Goal: Transaction & Acquisition: Download file/media

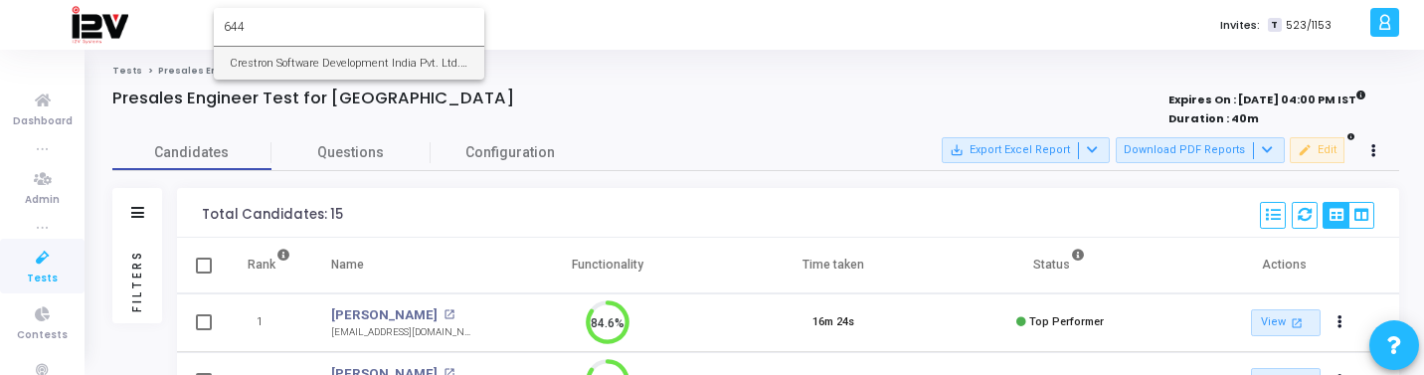
type input "644"
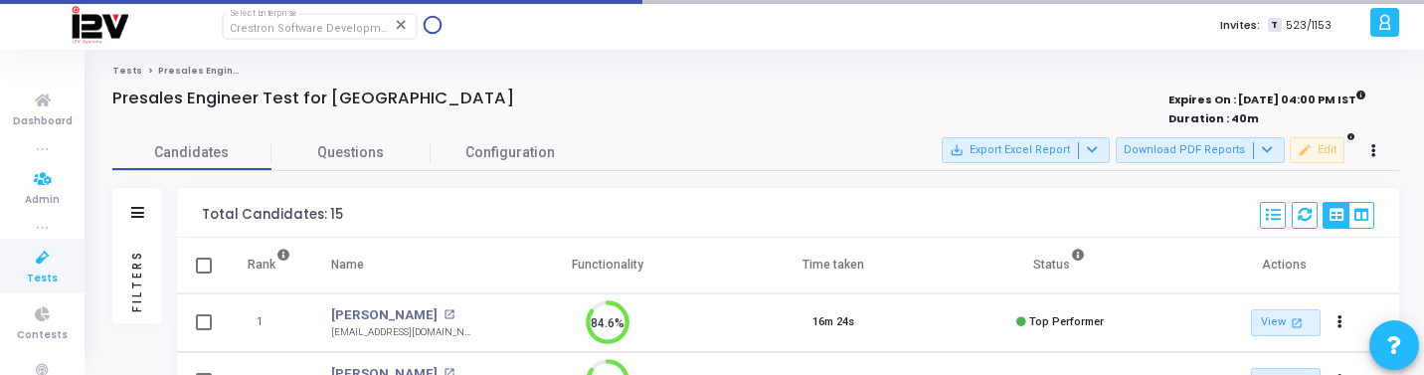
click at [22, 259] on icon at bounding box center [43, 258] width 42 height 25
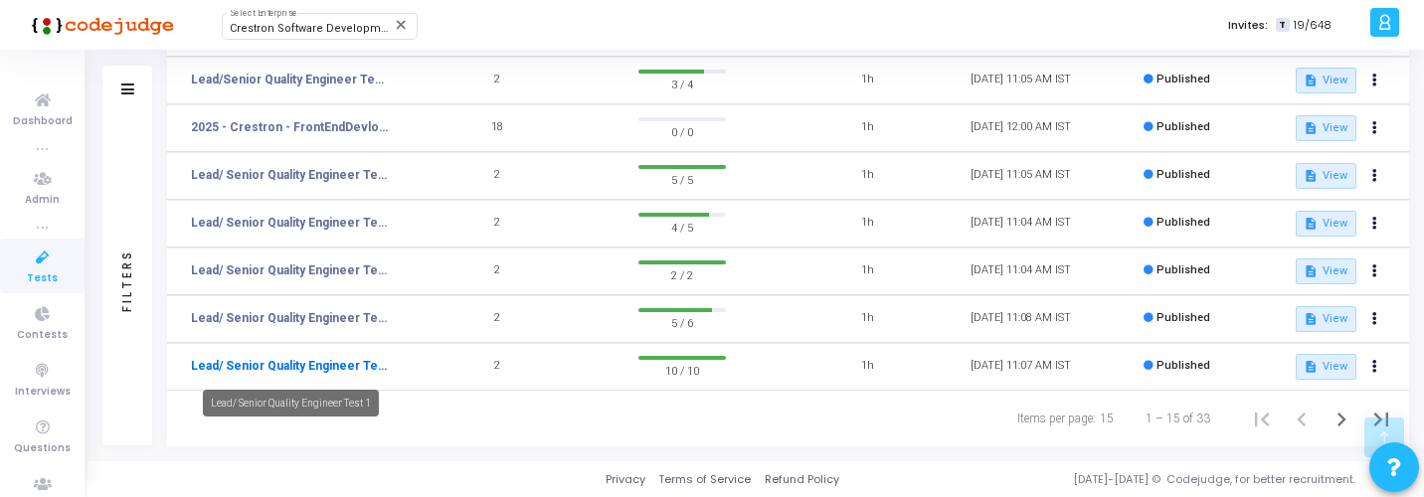
click at [333, 370] on link "Lead/ Senior Quality Engineer Test 1" at bounding box center [290, 366] width 199 height 18
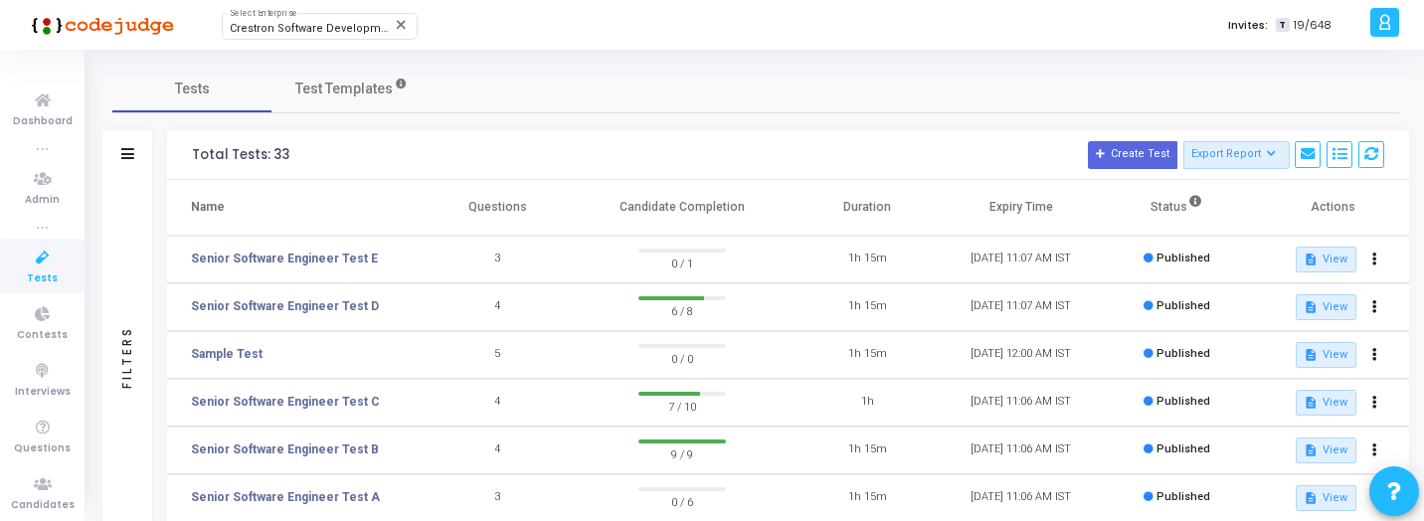
scroll to position [537, 0]
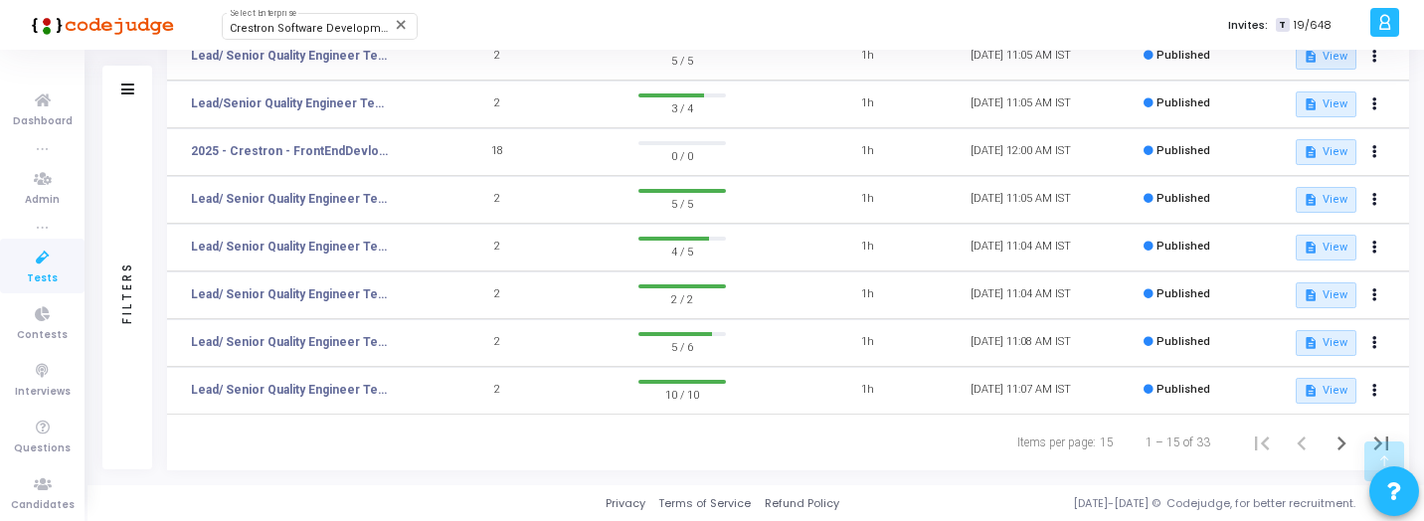
click at [369, 332] on td "Lead/ Senior Quality Engineer Test 2" at bounding box center [294, 343] width 254 height 48
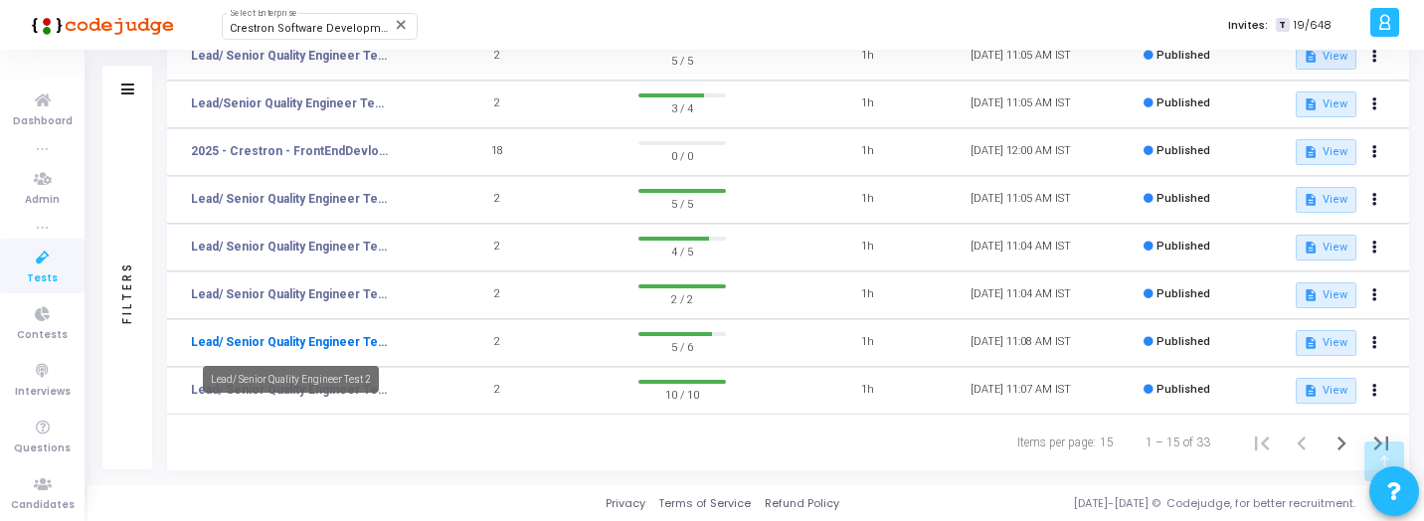
click at [369, 344] on link "Lead/ Senior Quality Engineer Test 2" at bounding box center [290, 342] width 199 height 18
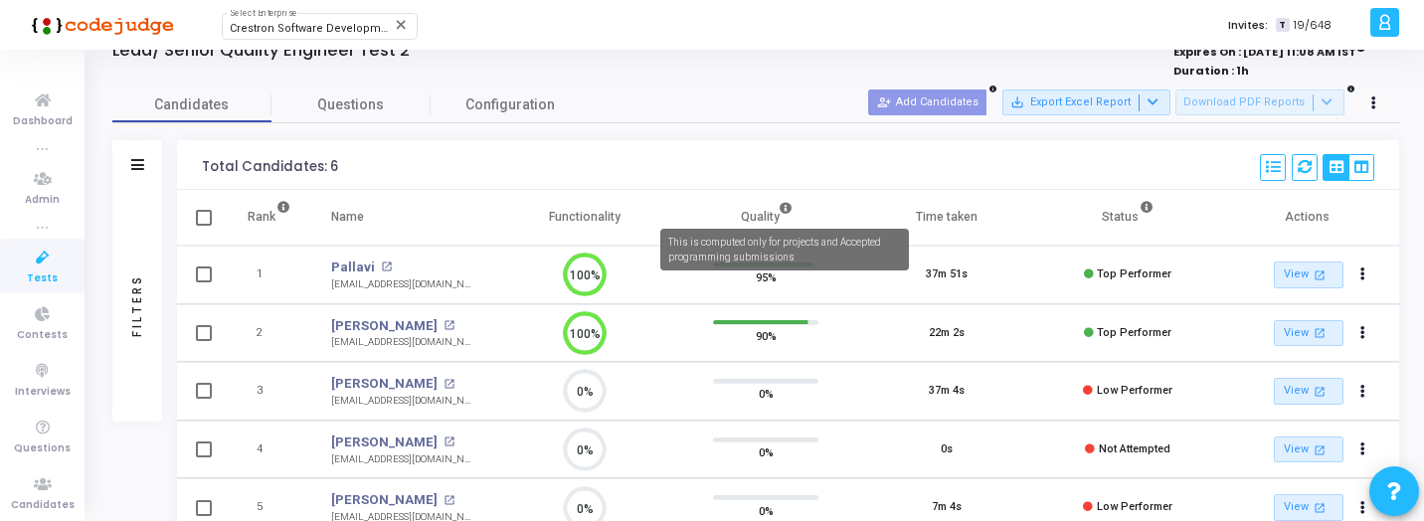
scroll to position [49, 0]
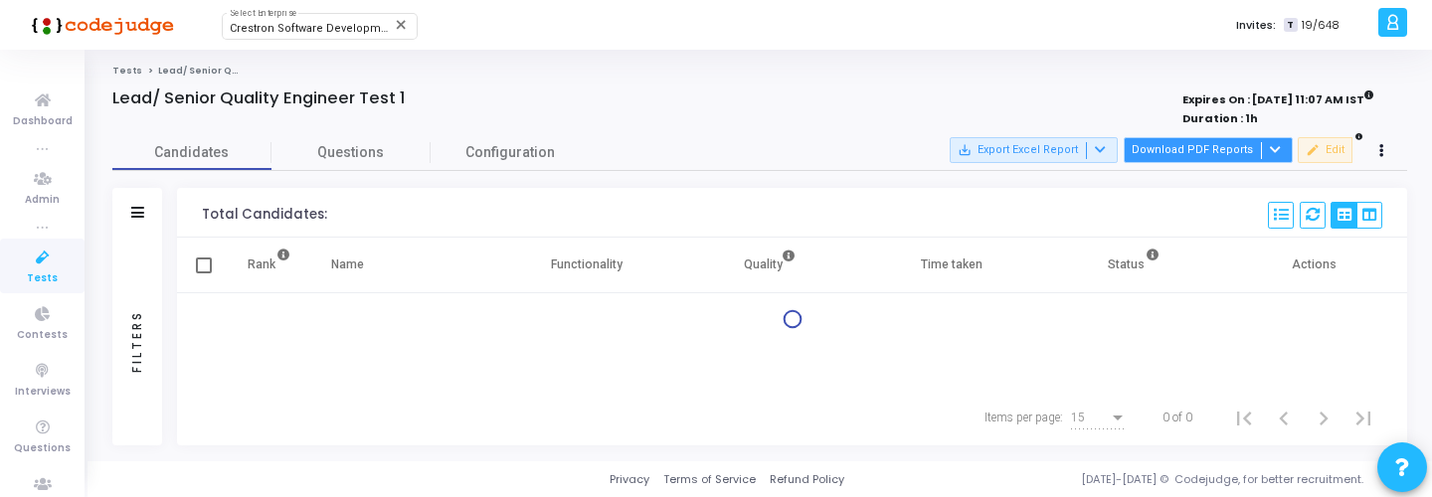
click at [1227, 138] on button "Download PDF Reports" at bounding box center [1208, 150] width 169 height 26
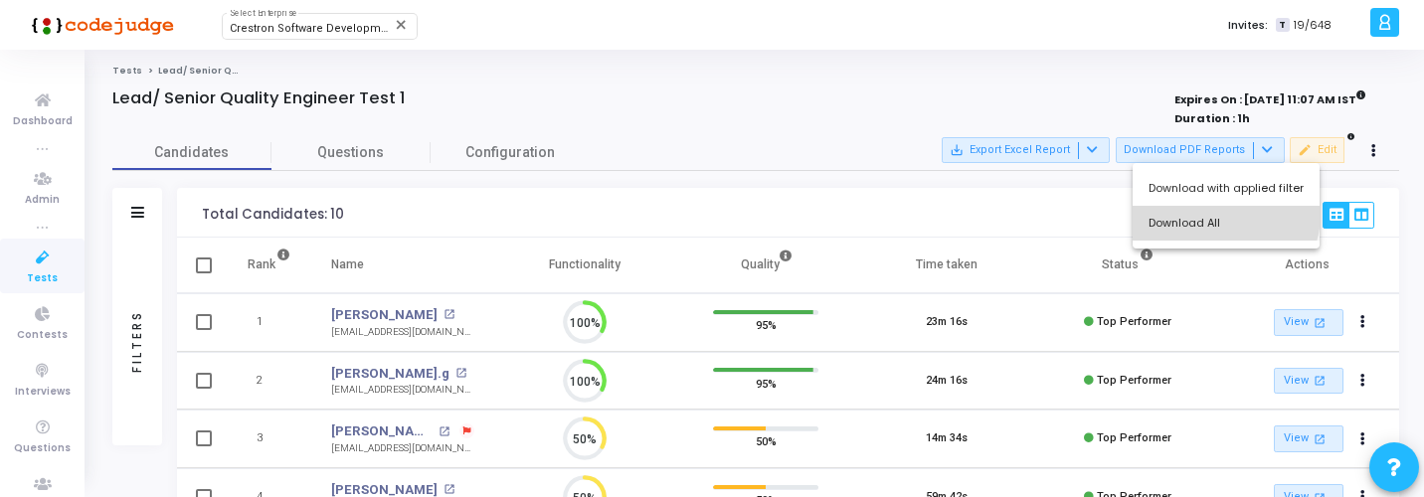
click at [1215, 214] on button "Download All" at bounding box center [1226, 223] width 187 height 35
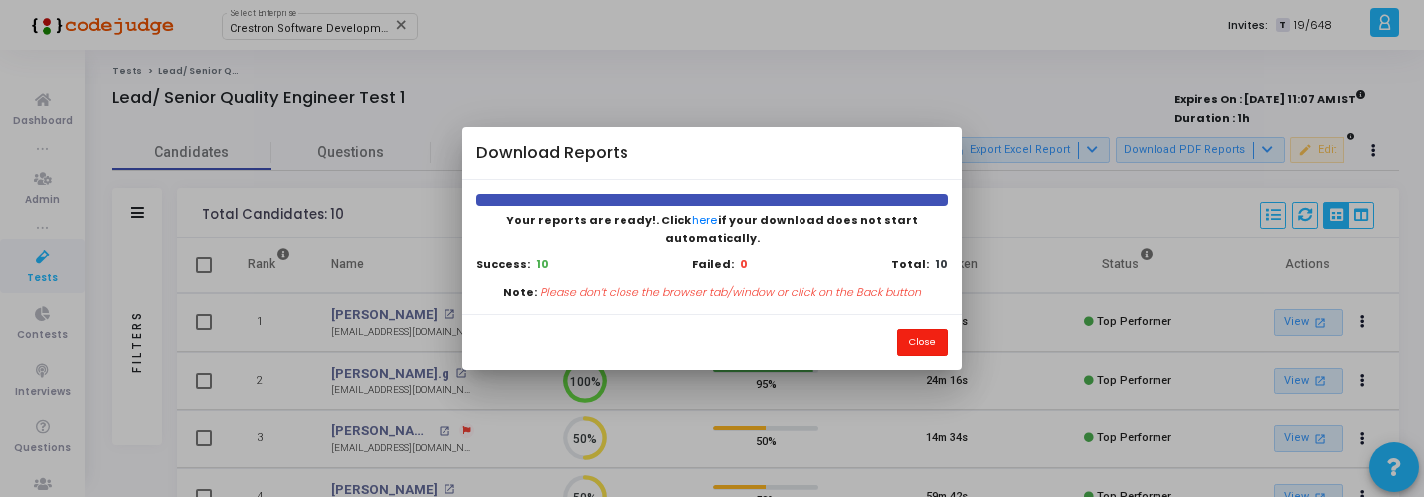
click at [939, 336] on button "Close" at bounding box center [922, 342] width 51 height 27
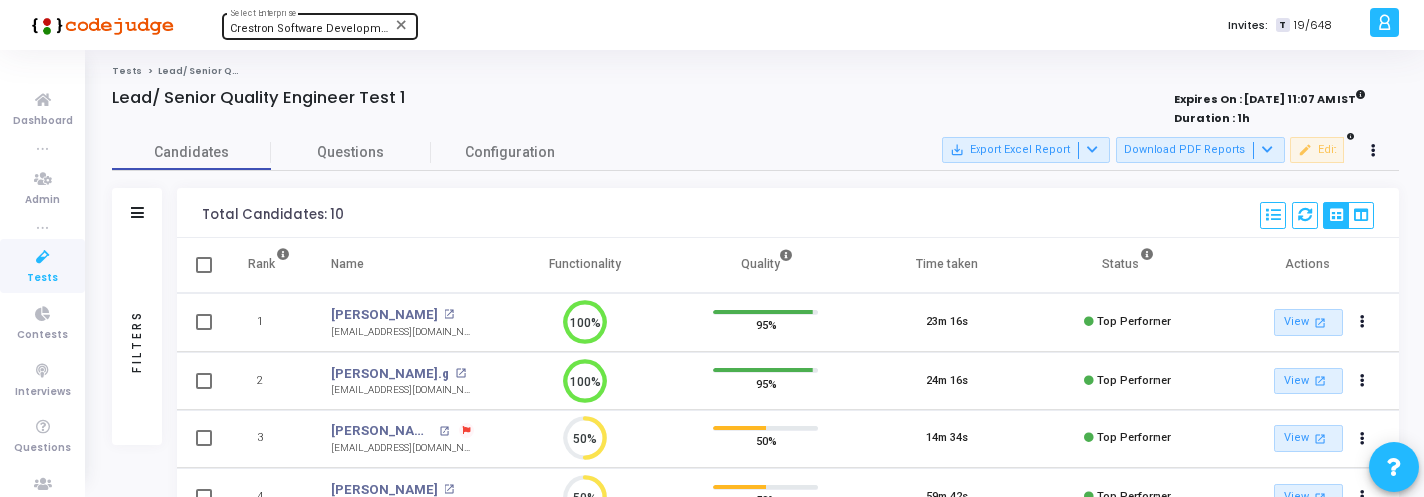
click at [315, 34] on span "Crestron Software Development India Pvt. Ltd. (644)" at bounding box center [364, 28] width 269 height 13
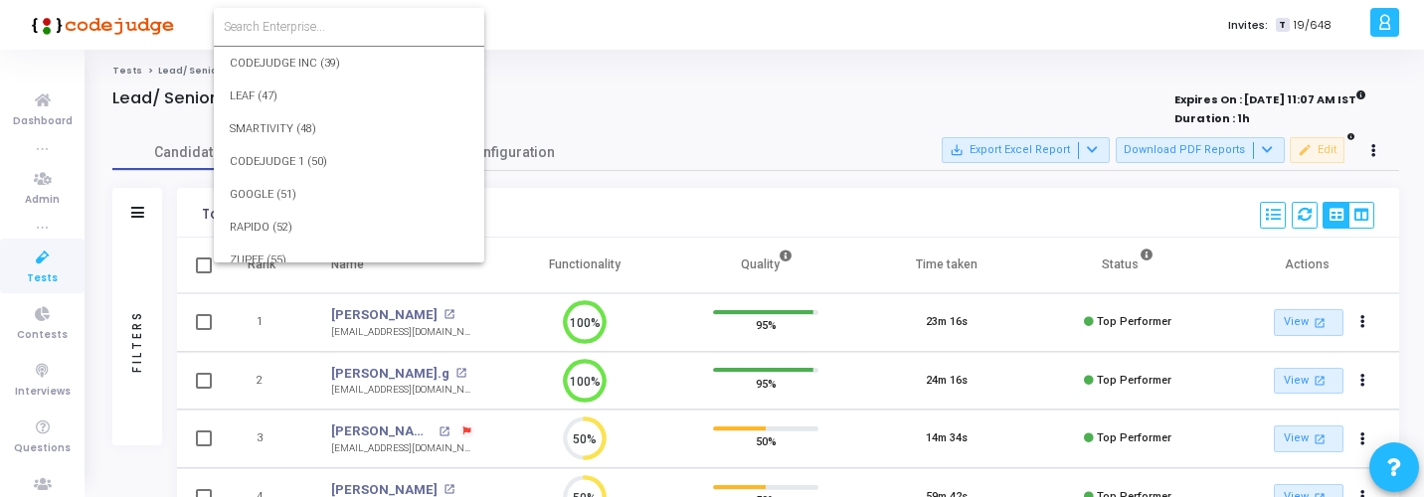
scroll to position [18896, 0]
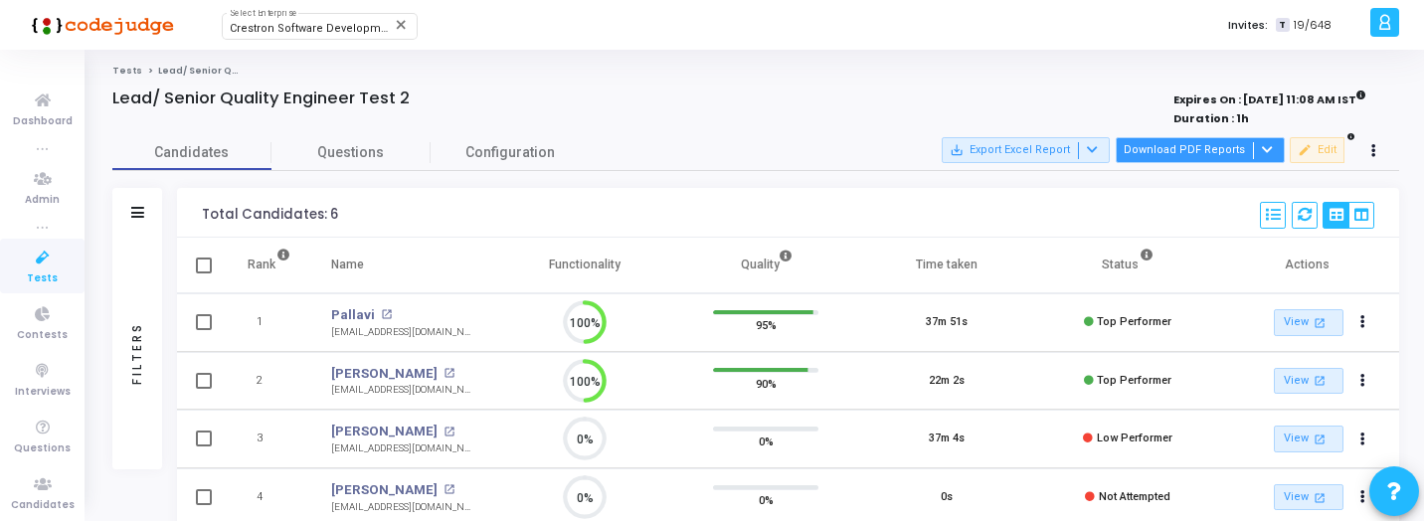
click at [1232, 140] on button "Download PDF Reports" at bounding box center [1200, 150] width 169 height 26
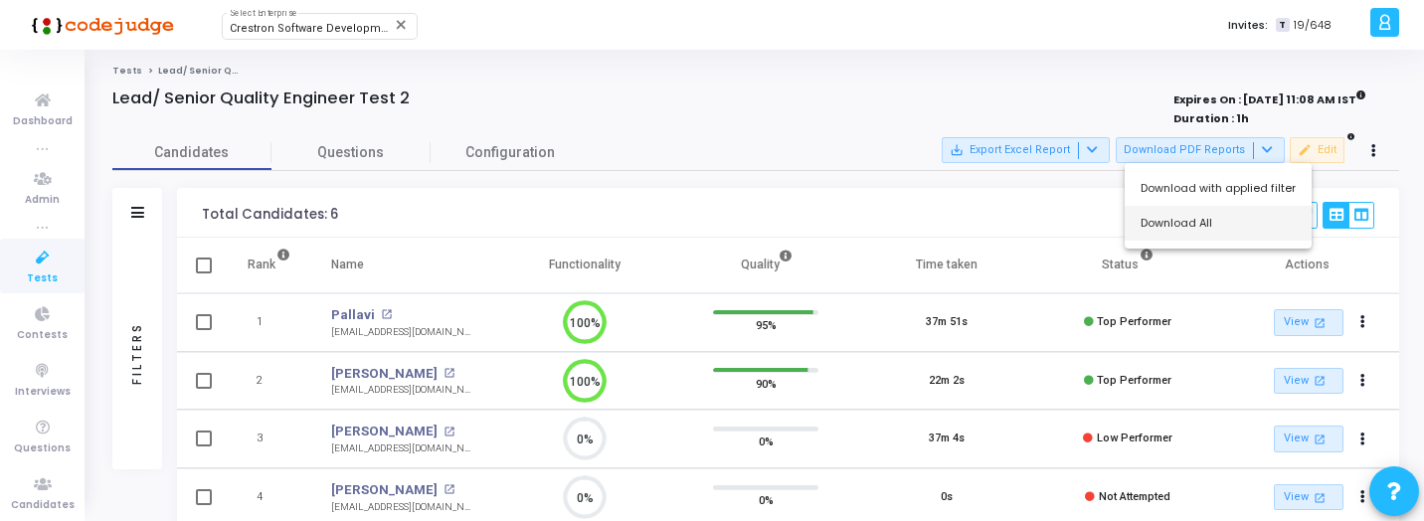
click at [1182, 236] on button "Download All" at bounding box center [1218, 223] width 187 height 35
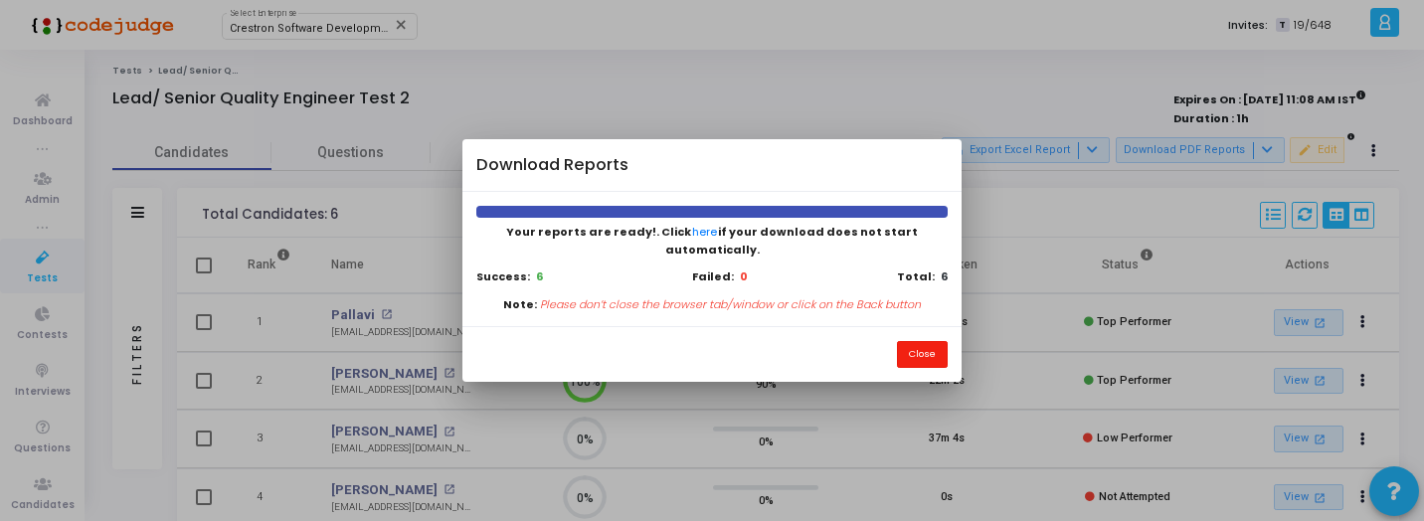
click at [909, 357] on button "Close" at bounding box center [922, 354] width 51 height 27
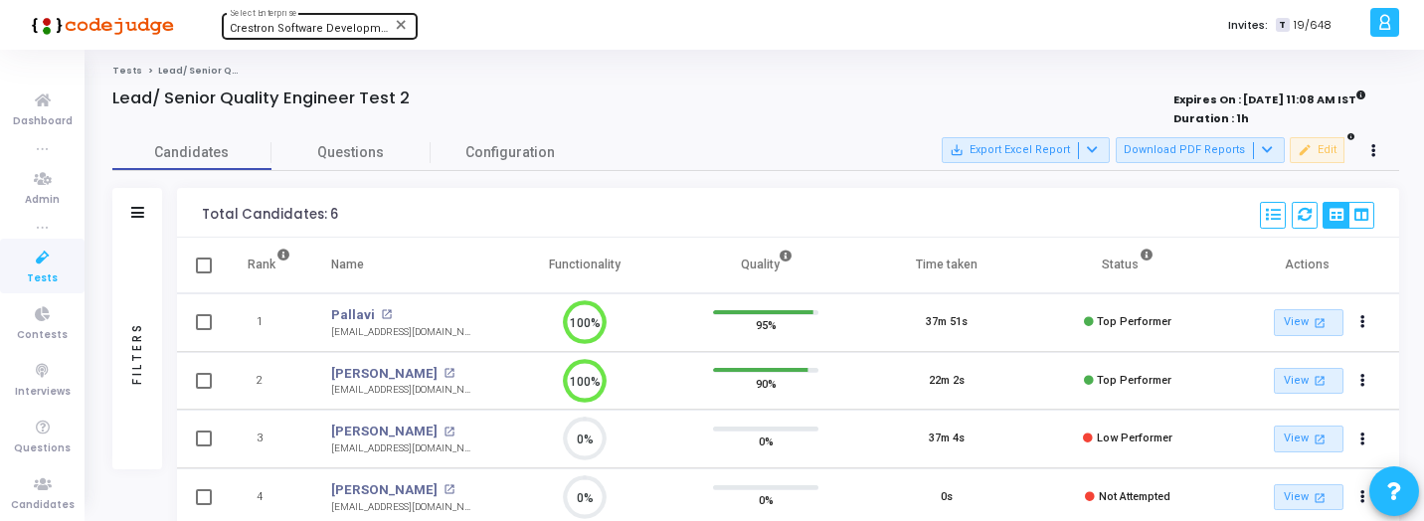
click at [296, 34] on span "Crestron Software Development India Pvt. Ltd. (644)" at bounding box center [364, 28] width 269 height 13
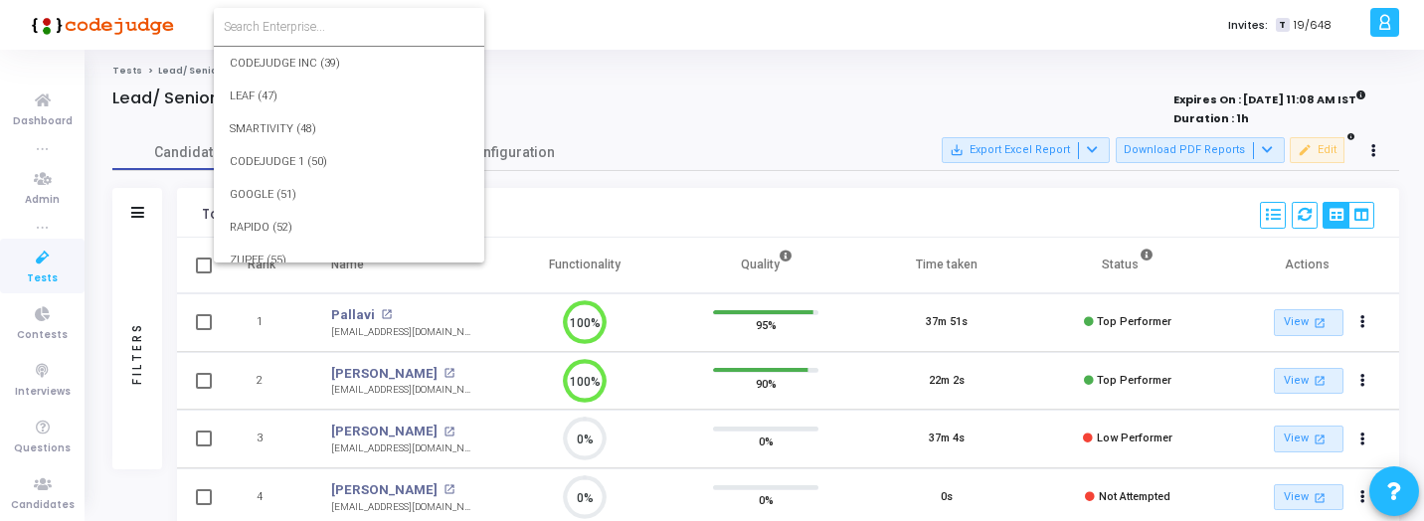
scroll to position [18896, 0]
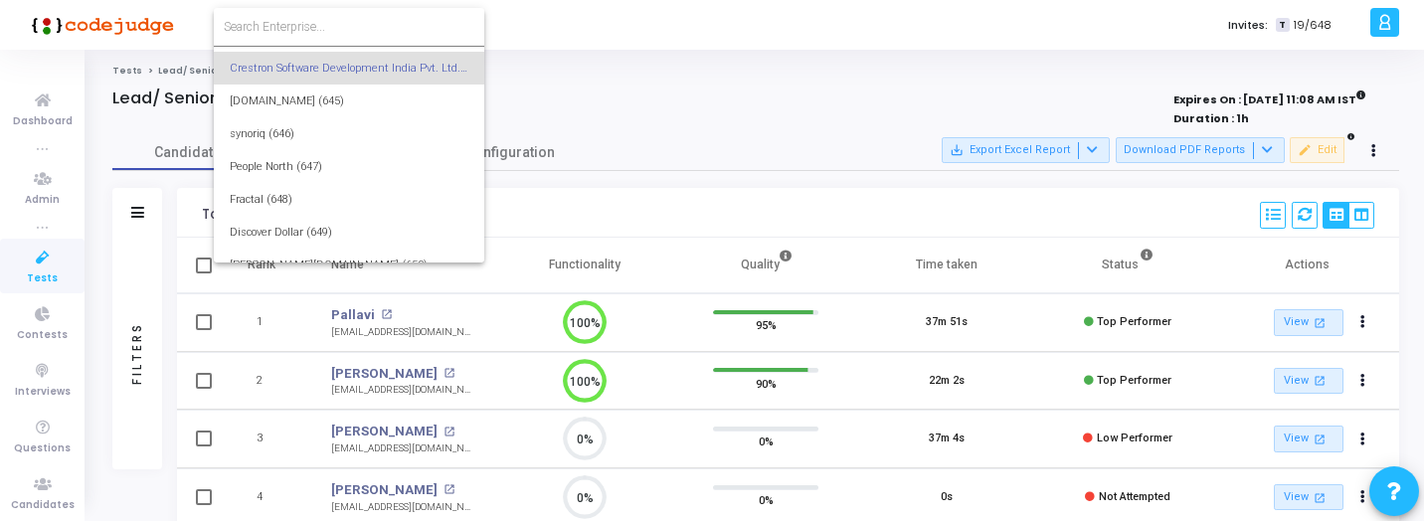
click at [325, 23] on input at bounding box center [349, 27] width 251 height 18
click at [319, 22] on input at bounding box center [349, 27] width 251 height 18
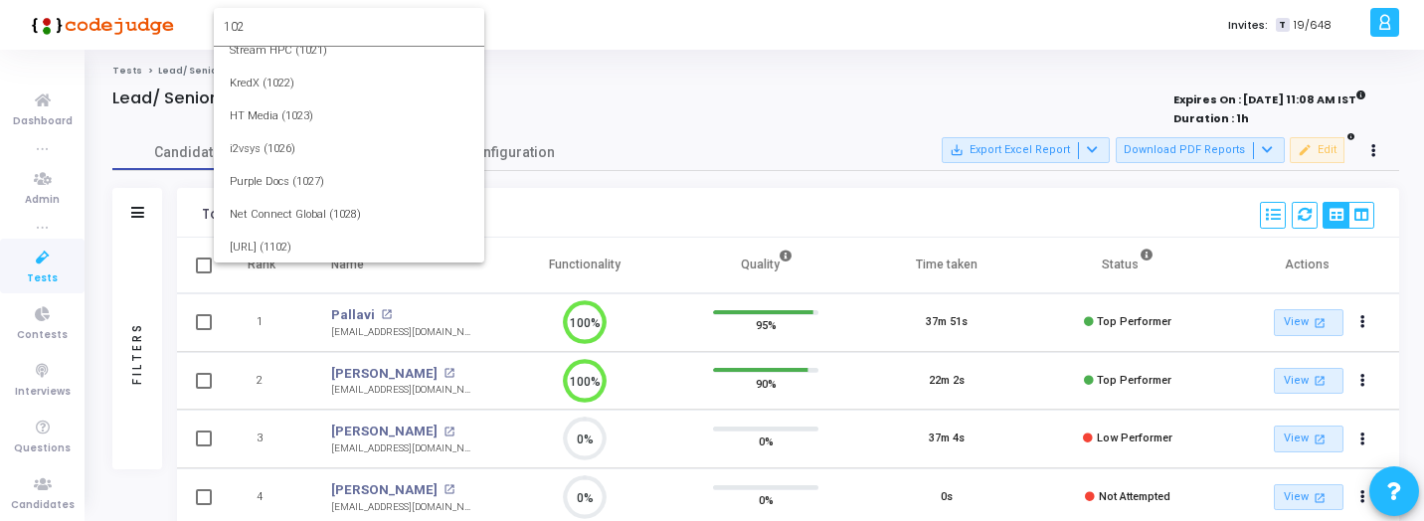
scroll to position [0, 0]
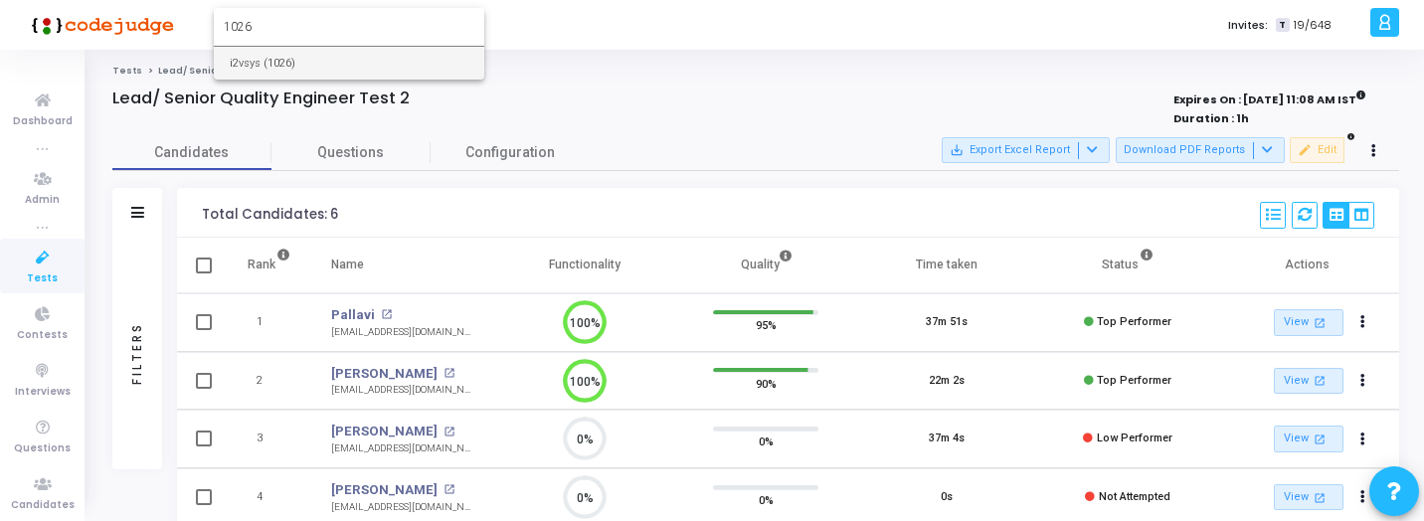
type input "1026"
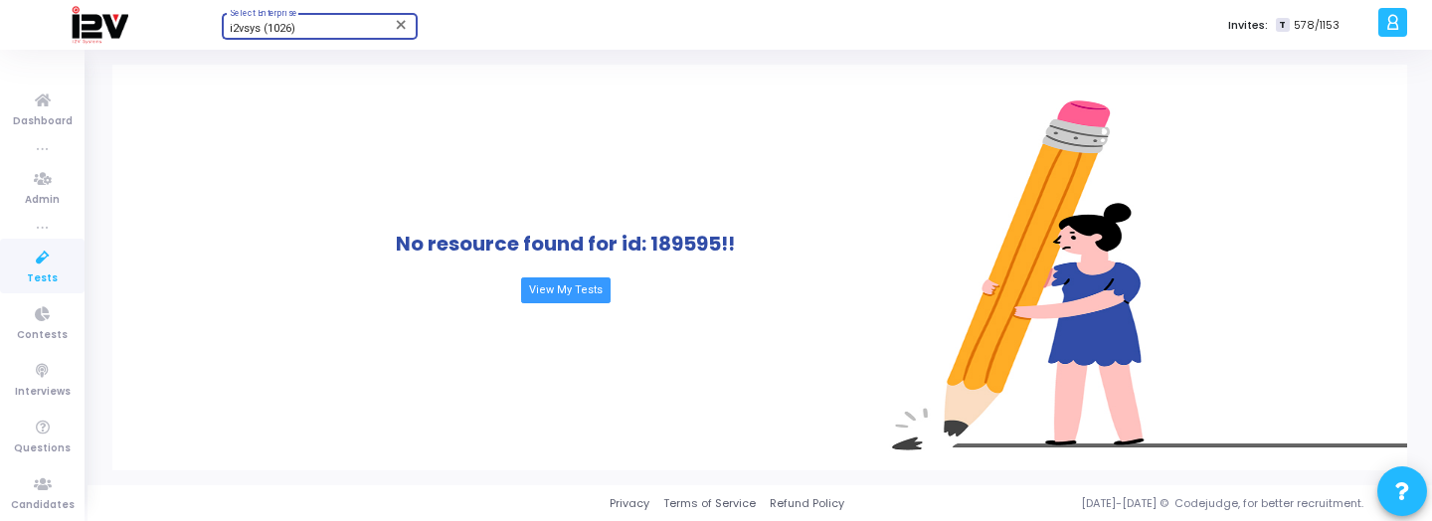
click at [46, 273] on span "Tests" at bounding box center [42, 278] width 31 height 17
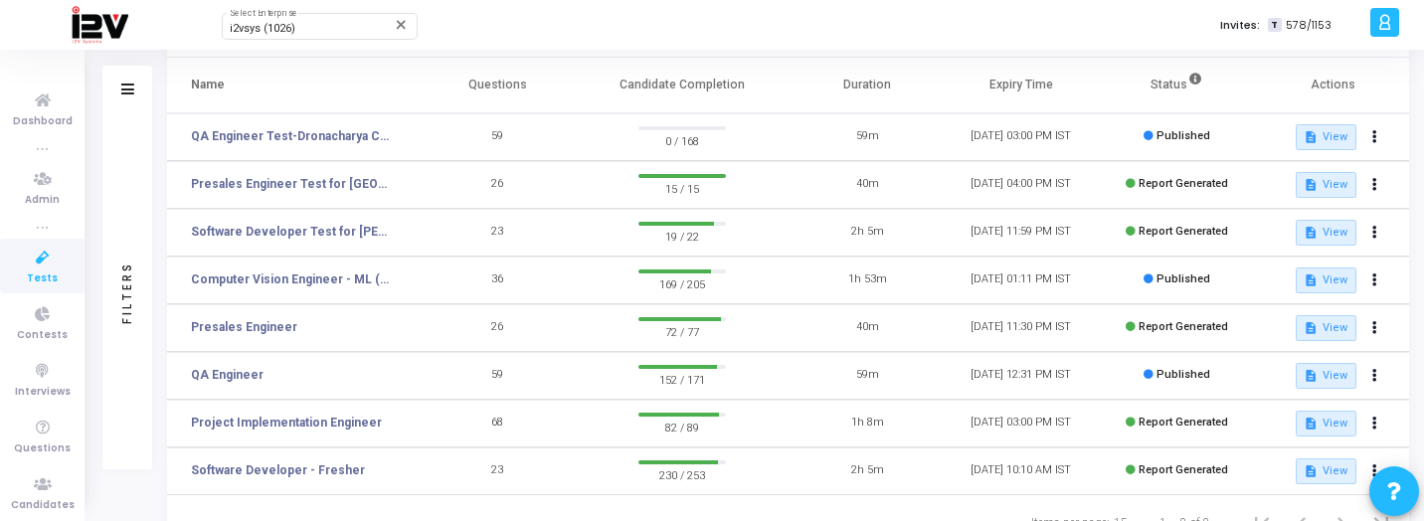
scroll to position [121, 0]
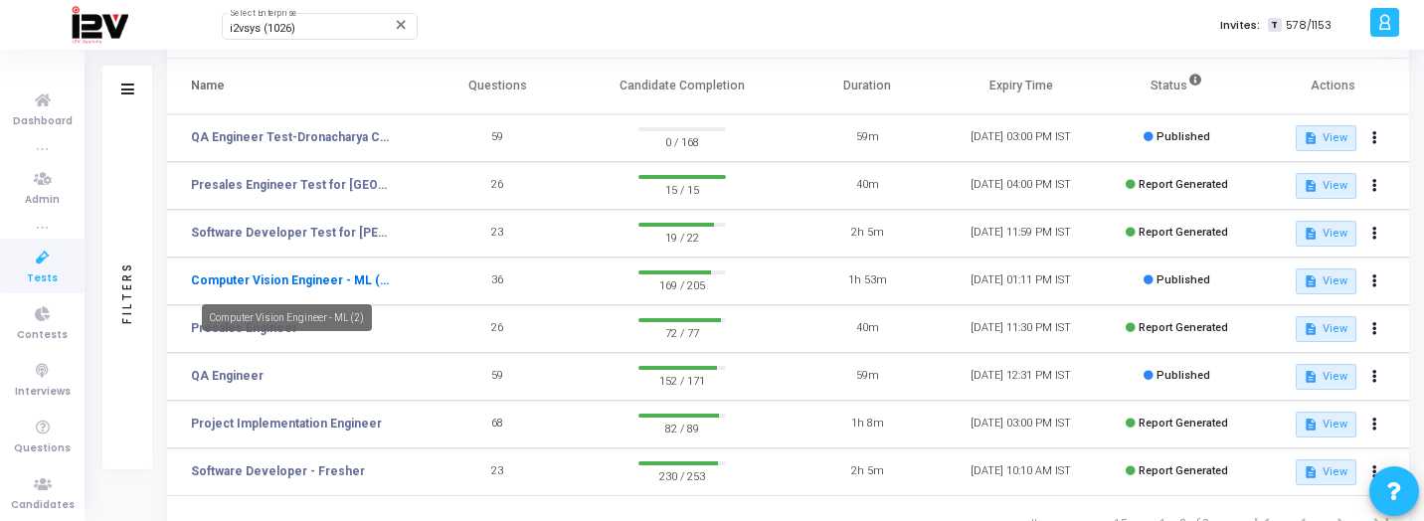
click at [312, 281] on link "Computer Vision Engineer - ML (2)" at bounding box center [290, 280] width 199 height 18
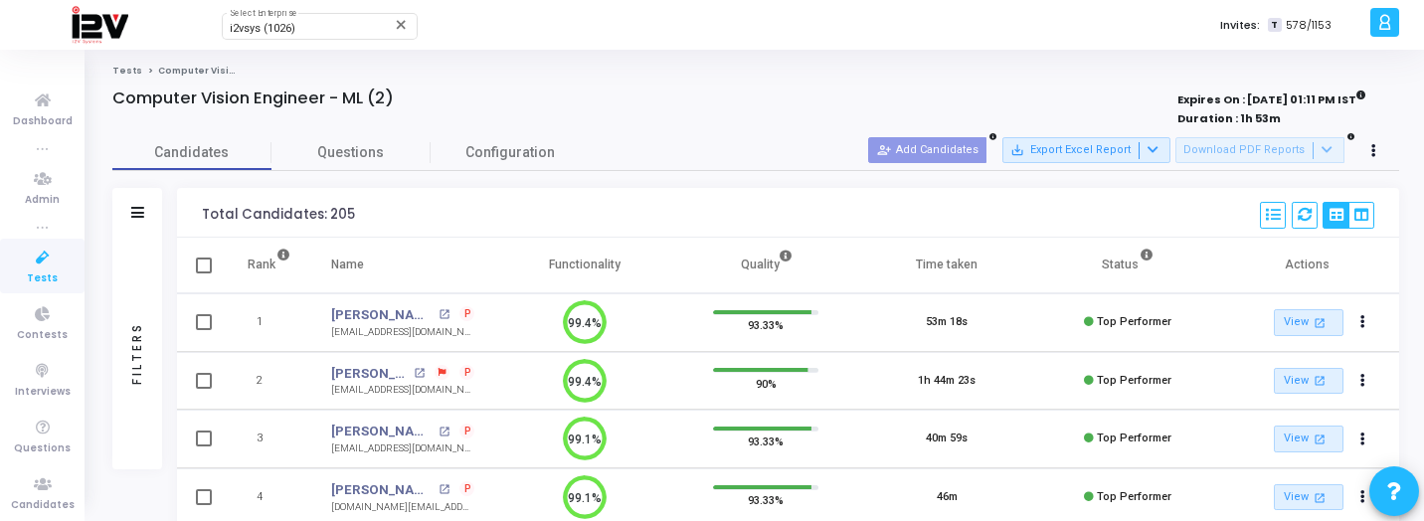
scroll to position [9, 9]
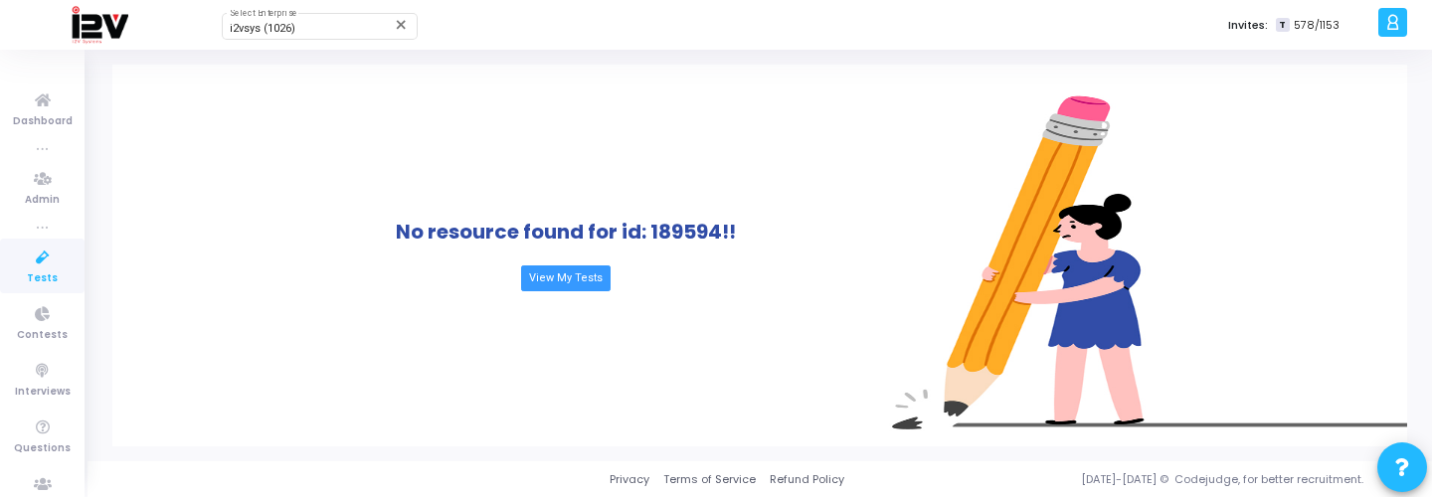
click at [44, 275] on span "Tests" at bounding box center [42, 278] width 31 height 17
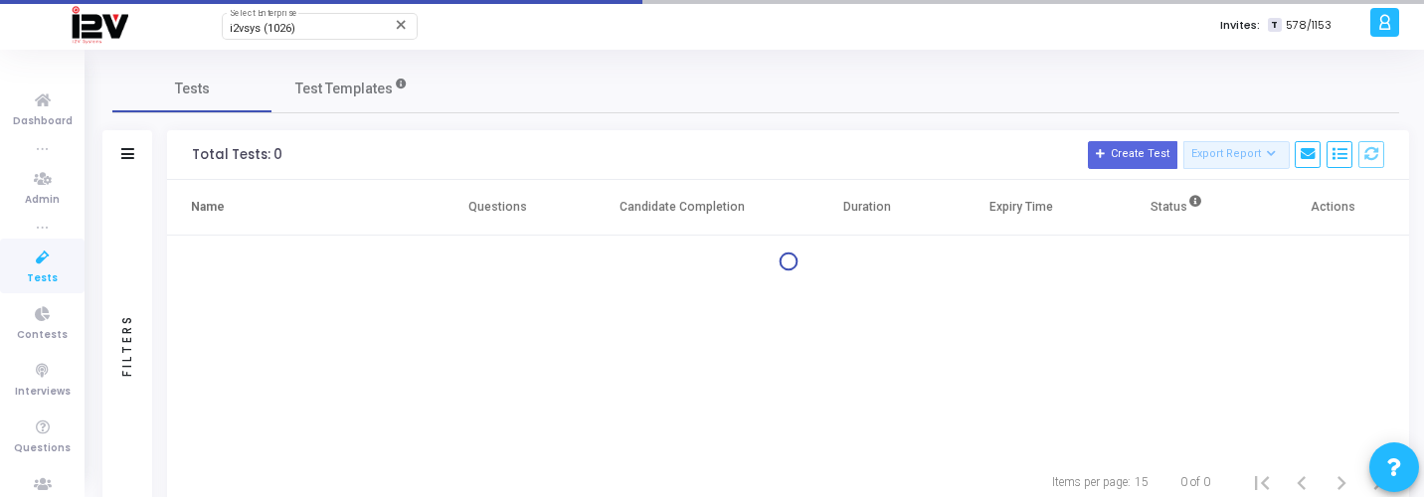
click at [44, 275] on span "Tests" at bounding box center [42, 278] width 31 height 17
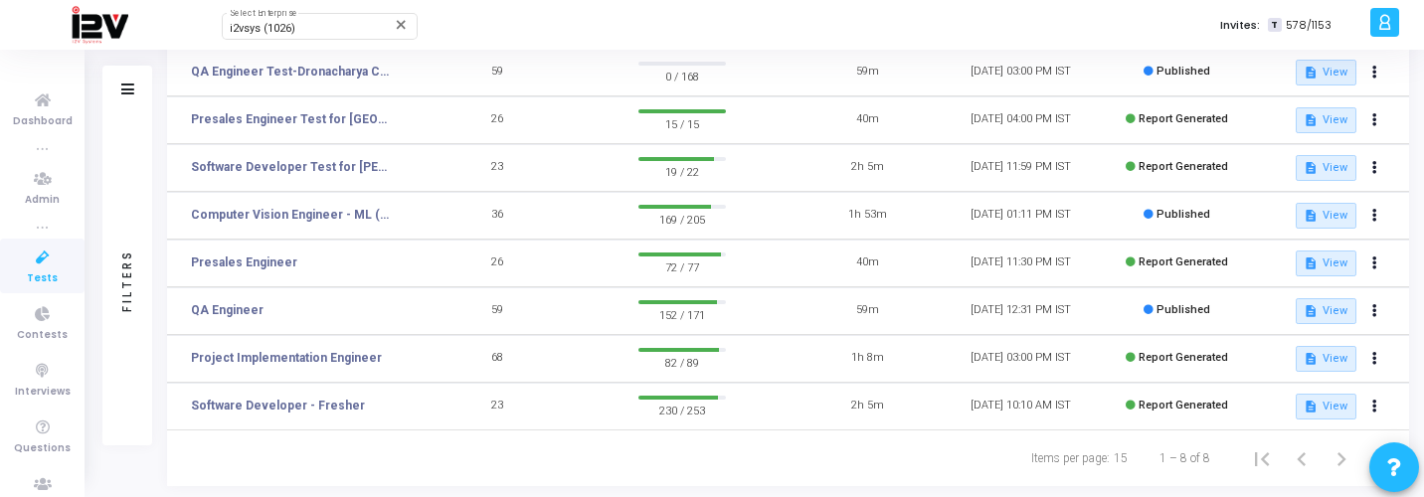
scroll to position [212, 0]
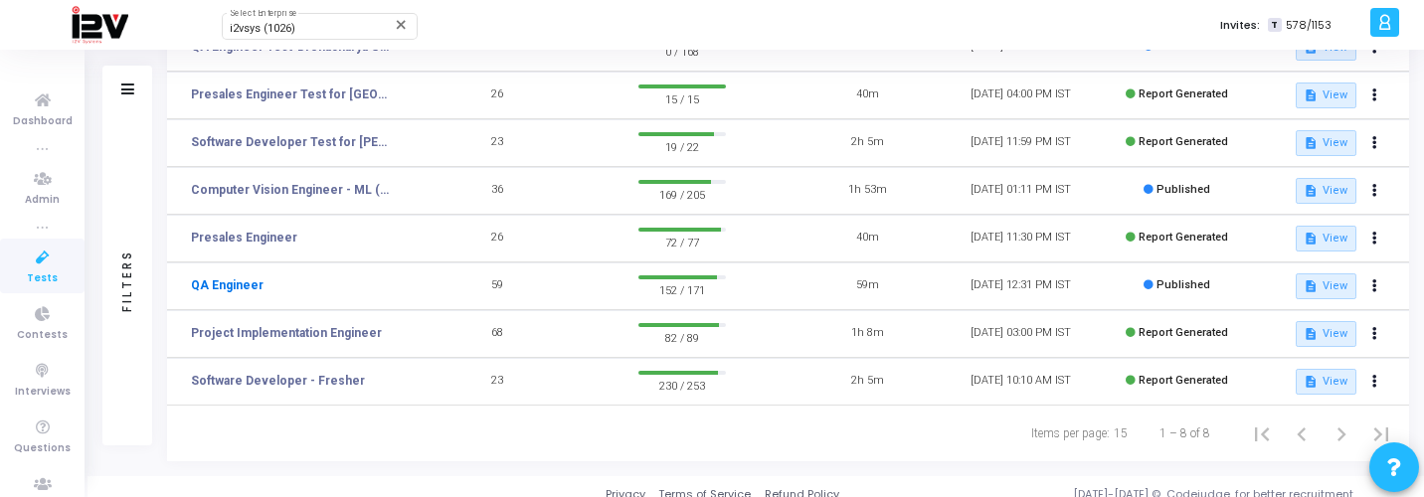
click at [241, 286] on link "QA Engineer" at bounding box center [227, 285] width 73 height 18
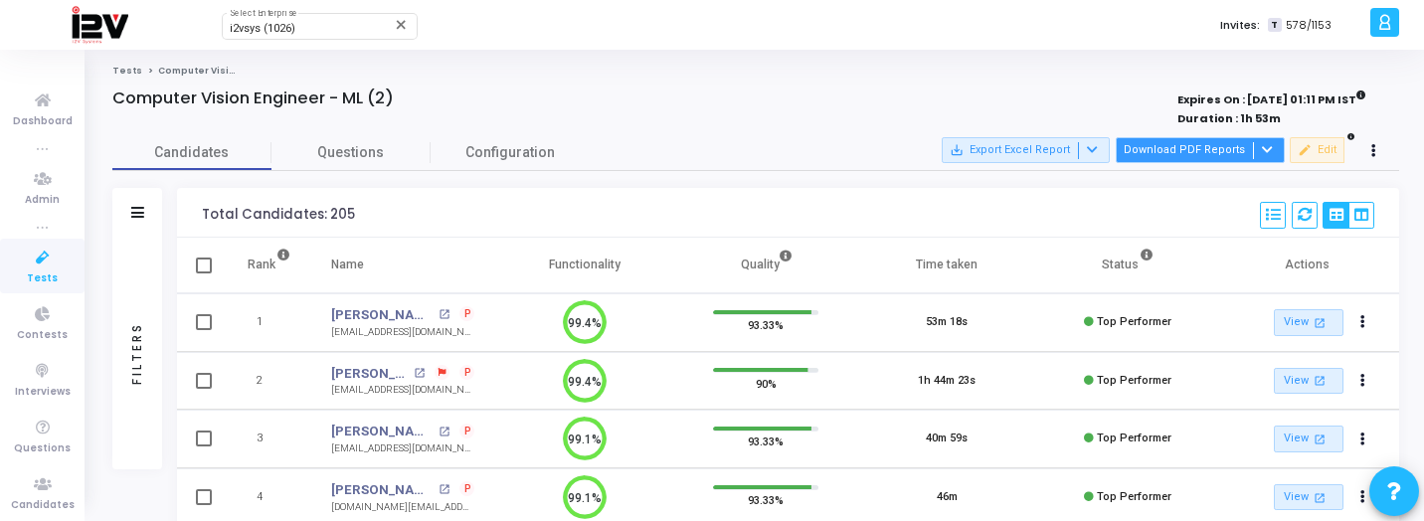
click at [1240, 148] on button "Download PDF Reports" at bounding box center [1200, 150] width 169 height 26
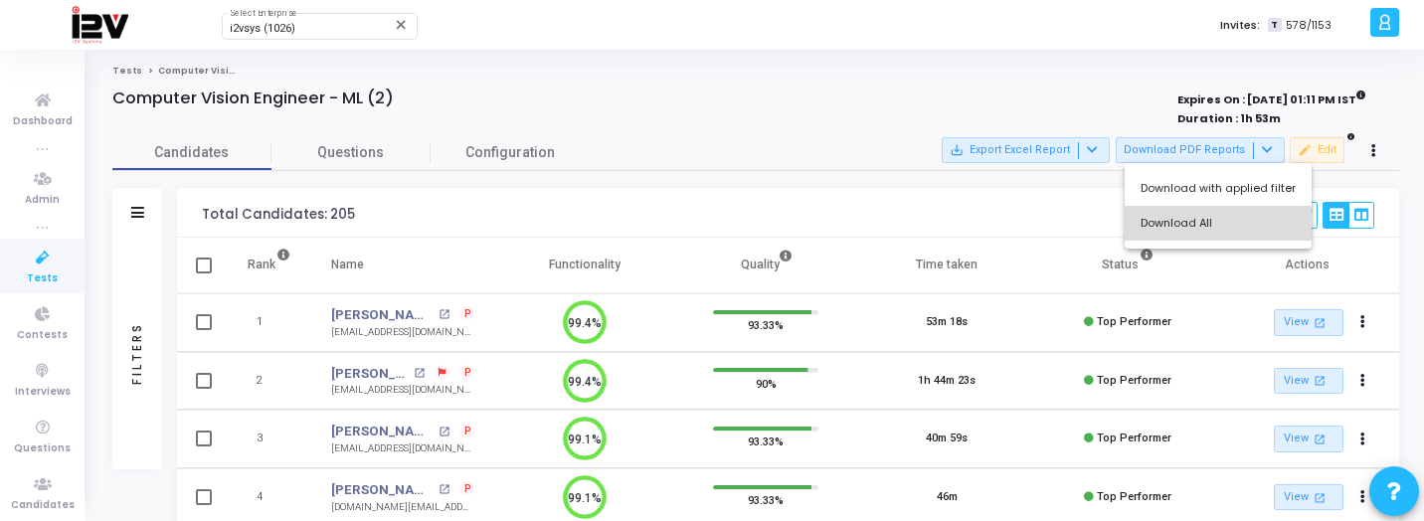
click at [1231, 232] on button "Download All" at bounding box center [1218, 223] width 187 height 35
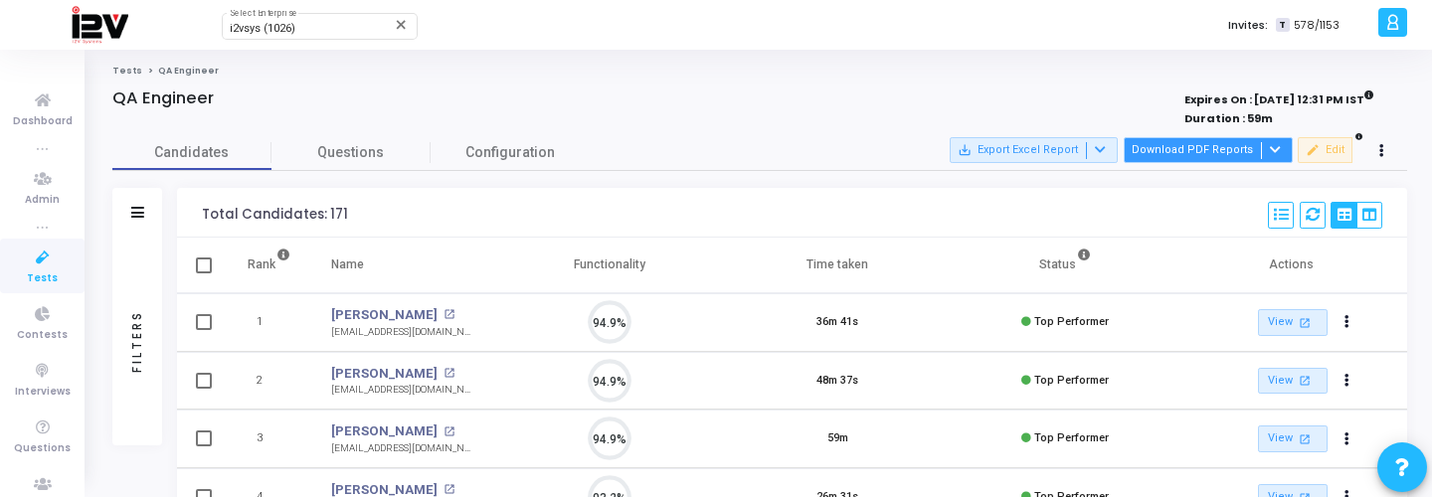
click at [1240, 162] on button "Download PDF Reports" at bounding box center [1208, 150] width 169 height 26
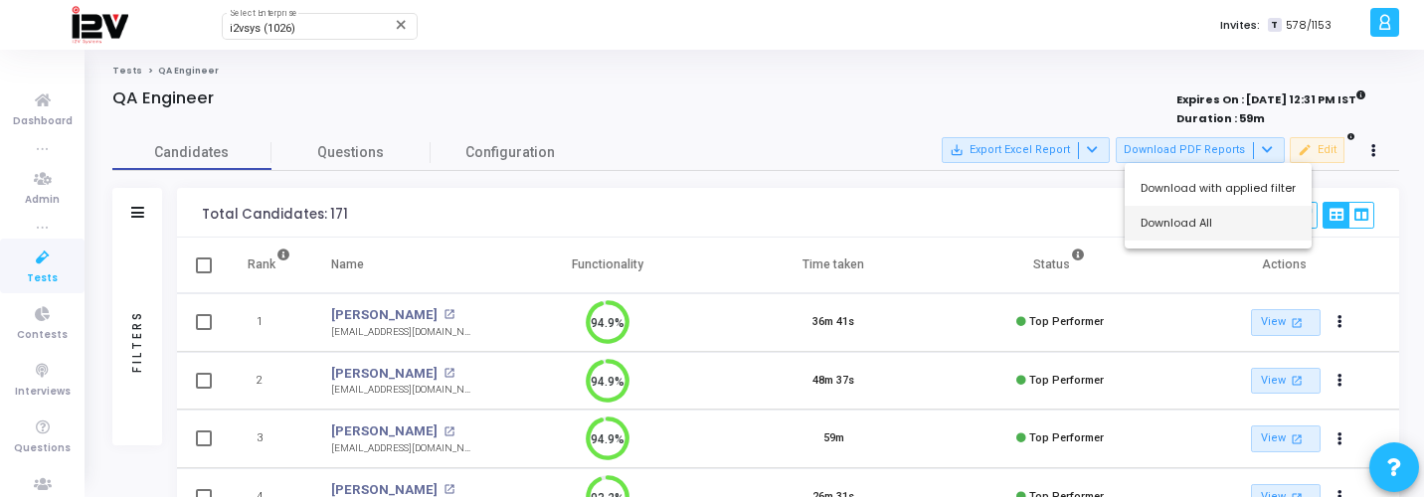
click at [1207, 226] on button "Download All" at bounding box center [1218, 223] width 187 height 35
